Goal: Task Accomplishment & Management: Use online tool/utility

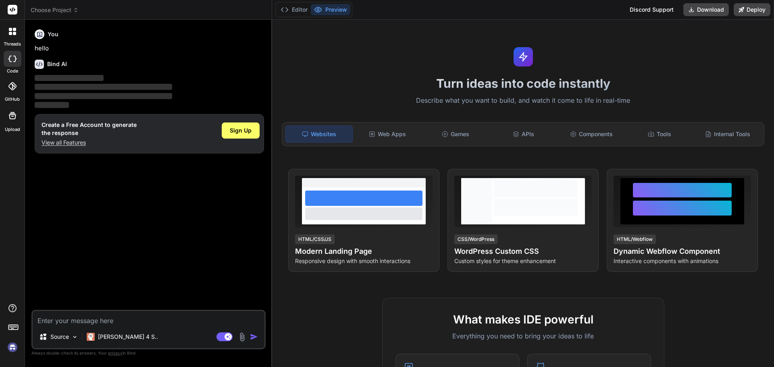
click at [46, 11] on span "Choose Project" at bounding box center [55, 10] width 48 height 8
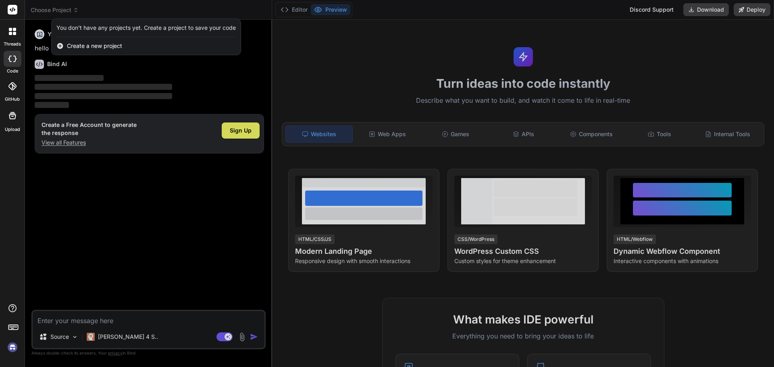
click at [61, 261] on div at bounding box center [387, 183] width 774 height 367
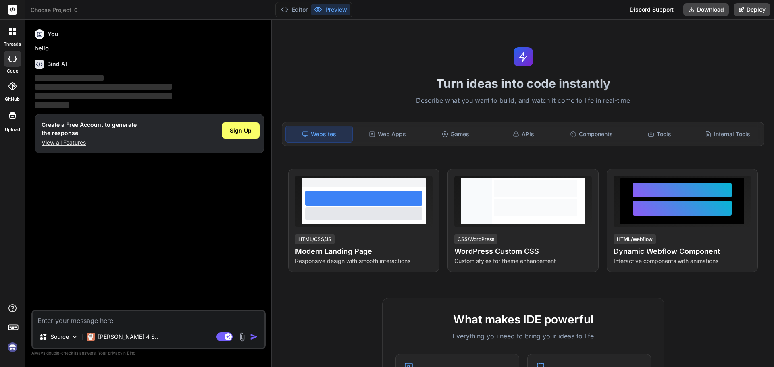
click at [12, 349] on img at bounding box center [13, 348] width 14 height 14
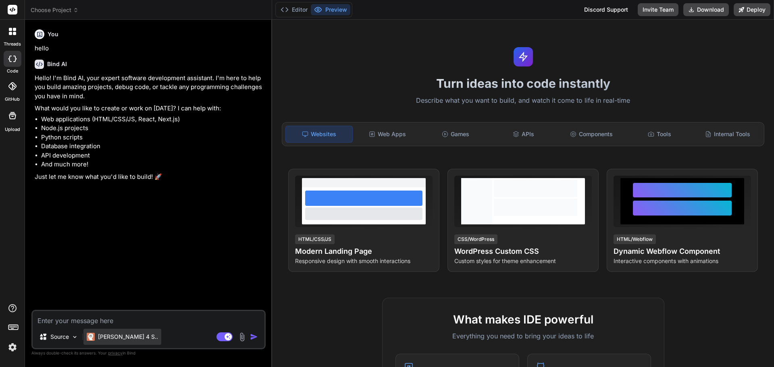
click at [109, 341] on div "Claude 4 S.." at bounding box center [122, 337] width 78 height 16
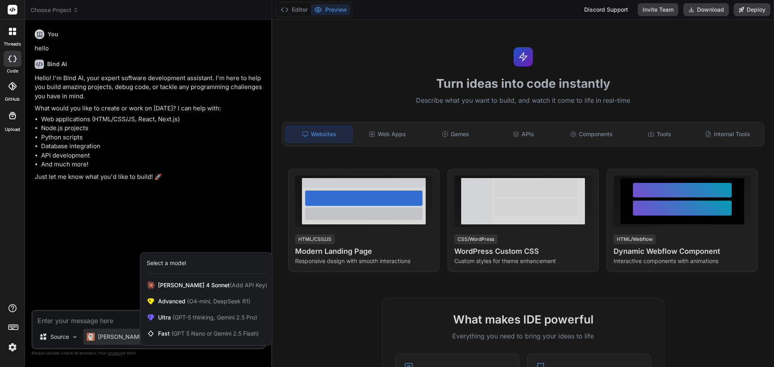
click at [14, 347] on img at bounding box center [13, 348] width 14 height 14
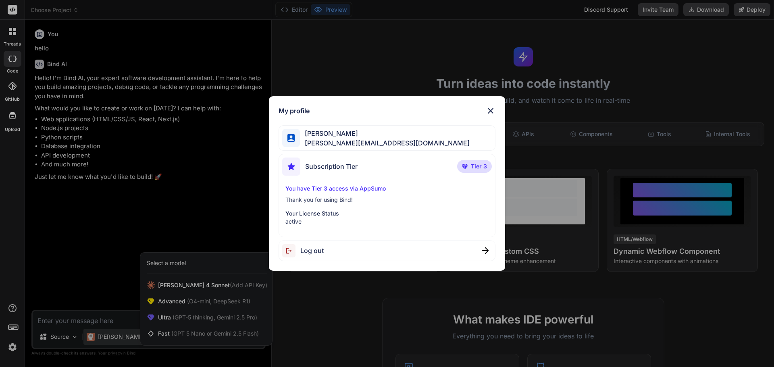
click at [493, 110] on img at bounding box center [491, 111] width 10 height 10
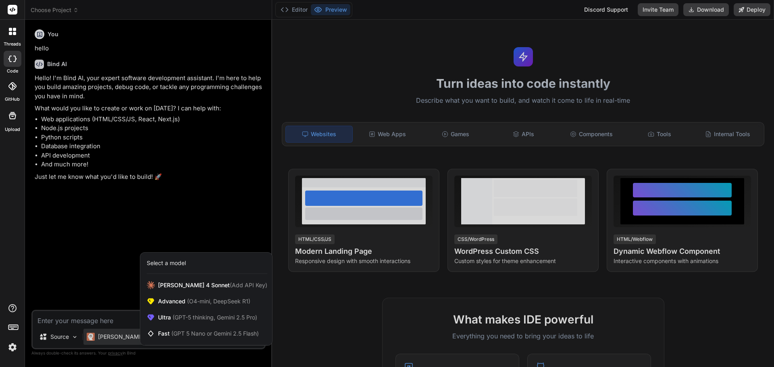
drag, startPoint x: 310, startPoint y: 336, endPoint x: 314, endPoint y: 334, distance: 4.5
click at [312, 334] on div at bounding box center [387, 183] width 774 height 367
type textarea "x"
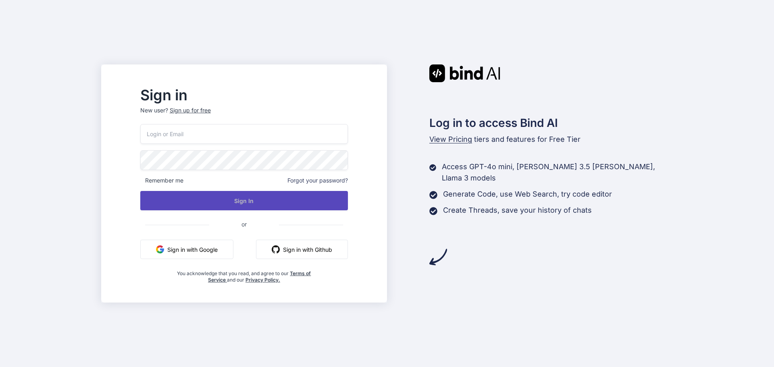
type input "[PERSON_NAME][EMAIL_ADDRESS][DOMAIN_NAME]"
click at [249, 200] on button "Sign In" at bounding box center [244, 200] width 208 height 19
click at [266, 207] on button "Sign In" at bounding box center [244, 200] width 208 height 19
